Goal: Task Accomplishment & Management: Use online tool/utility

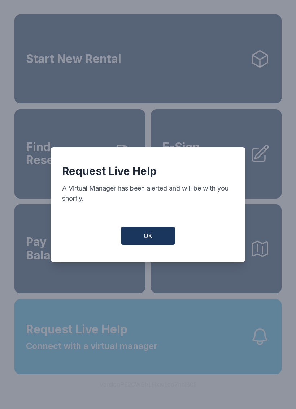
click at [142, 239] on button "OK" at bounding box center [148, 235] width 54 height 18
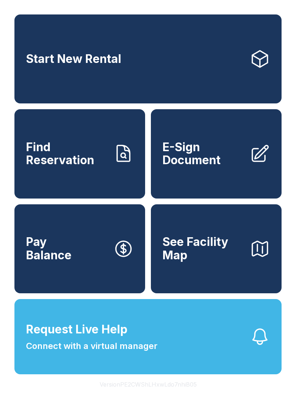
click at [96, 352] on span "Connect with a virtual manager" at bounding box center [91, 345] width 131 height 13
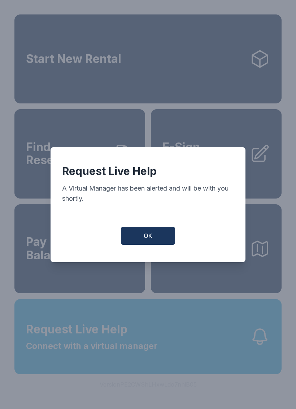
click at [140, 241] on button "OK" at bounding box center [148, 235] width 54 height 18
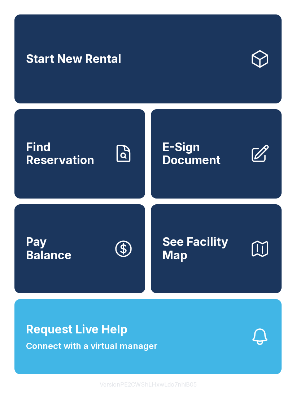
click at [123, 338] on span "Request Live Help" at bounding box center [76, 328] width 101 height 17
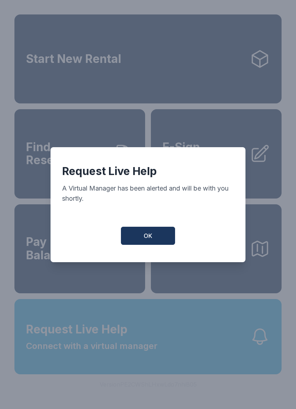
click at [154, 240] on button "OK" at bounding box center [148, 235] width 54 height 18
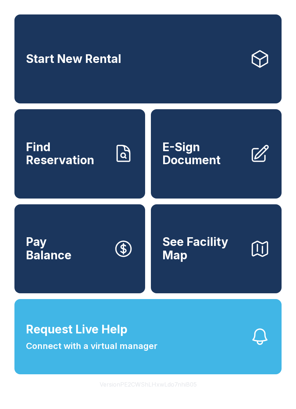
click at [195, 167] on span "E-Sign Document" at bounding box center [204, 154] width 82 height 26
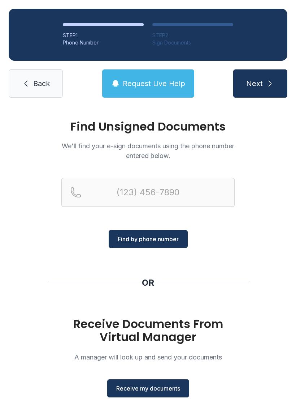
click at [134, 389] on span "Receive my documents" at bounding box center [148, 388] width 64 height 9
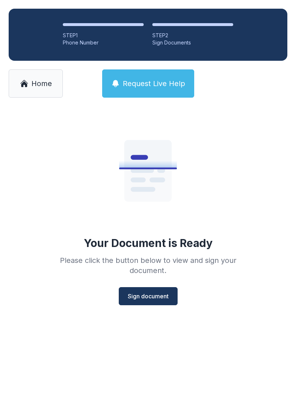
click at [133, 296] on span "Sign document" at bounding box center [148, 295] width 41 height 9
click at [41, 81] on span "Home" at bounding box center [41, 83] width 21 height 10
